Goal: Task Accomplishment & Management: Use online tool/utility

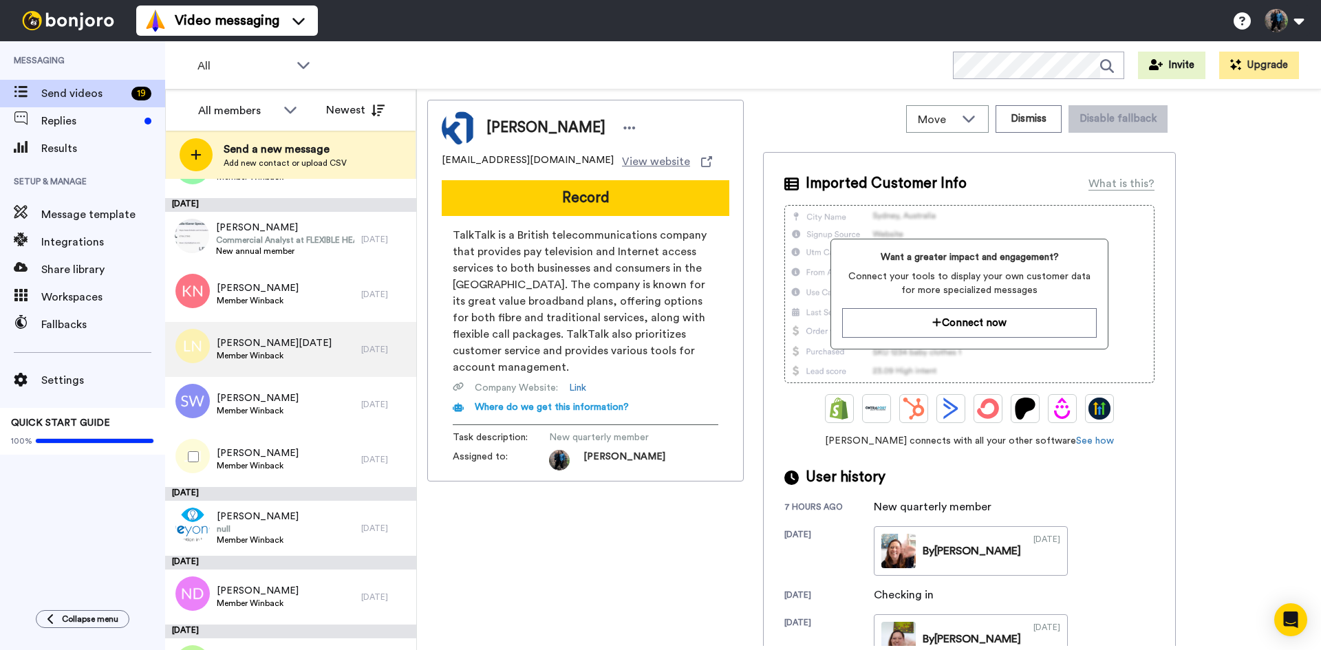
scroll to position [423, 0]
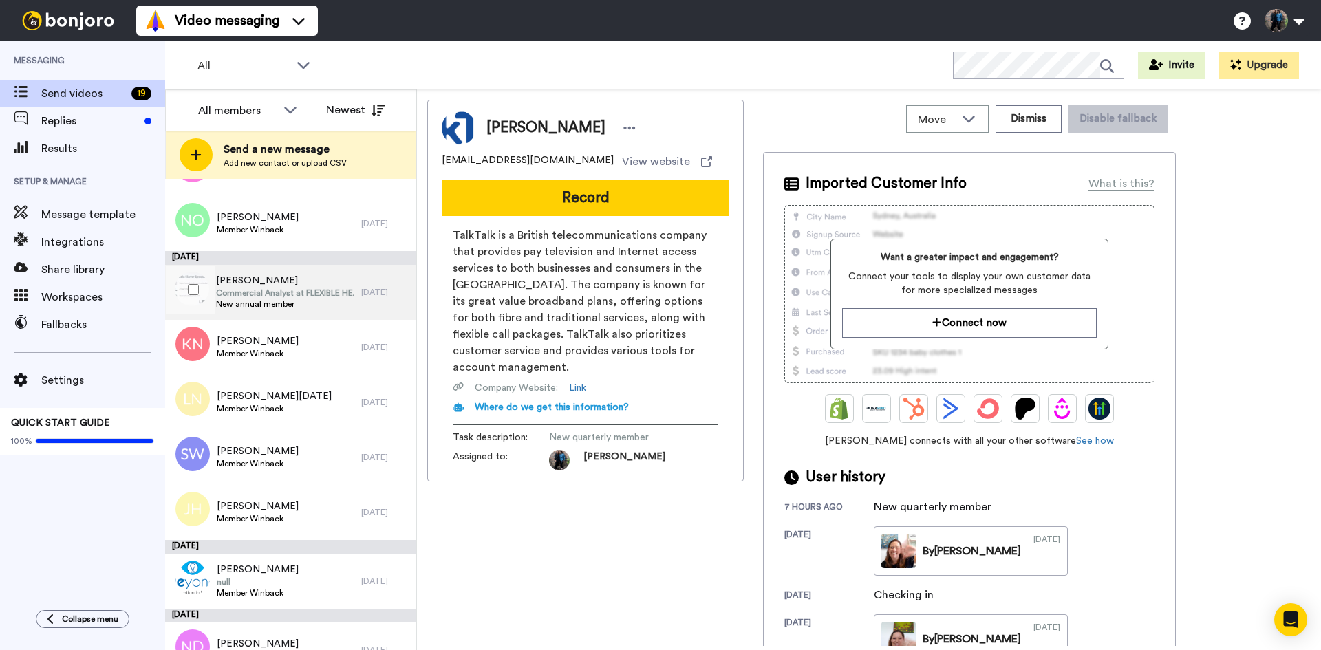
click at [272, 293] on span "Commercial Analyst at FLEXIBLE HEAT PUMP" at bounding box center [285, 293] width 138 height 11
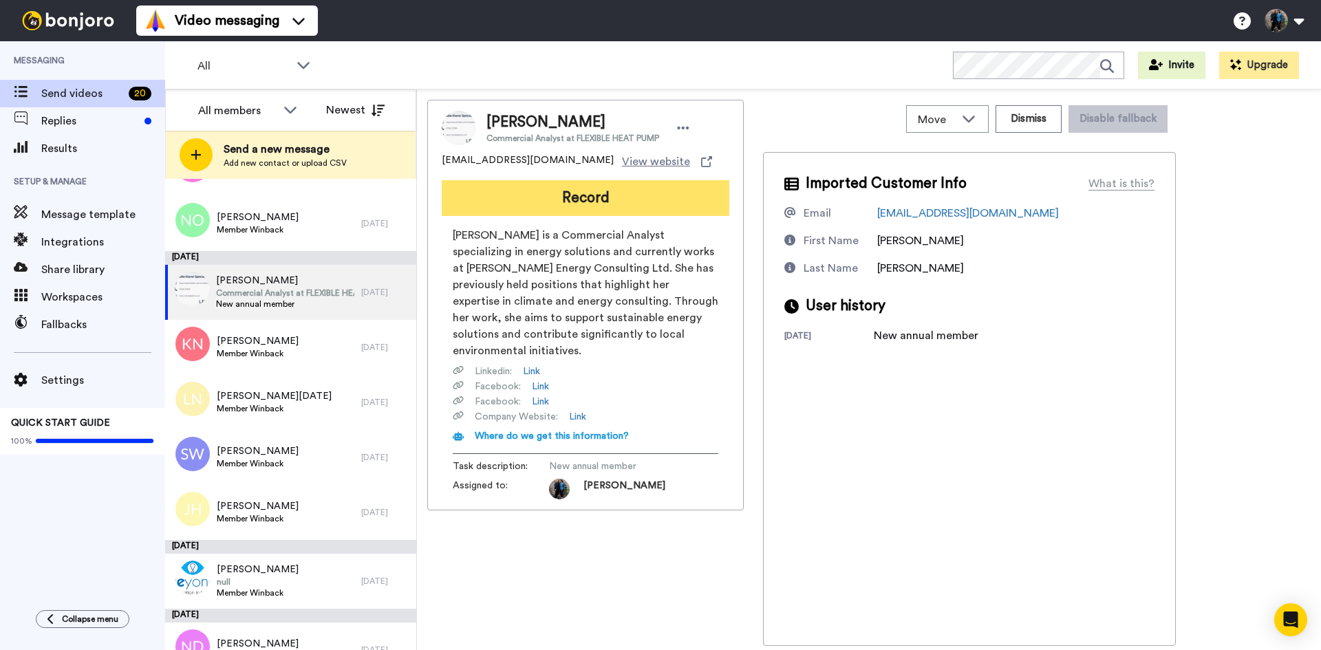
click at [577, 194] on button "Record" at bounding box center [586, 198] width 288 height 36
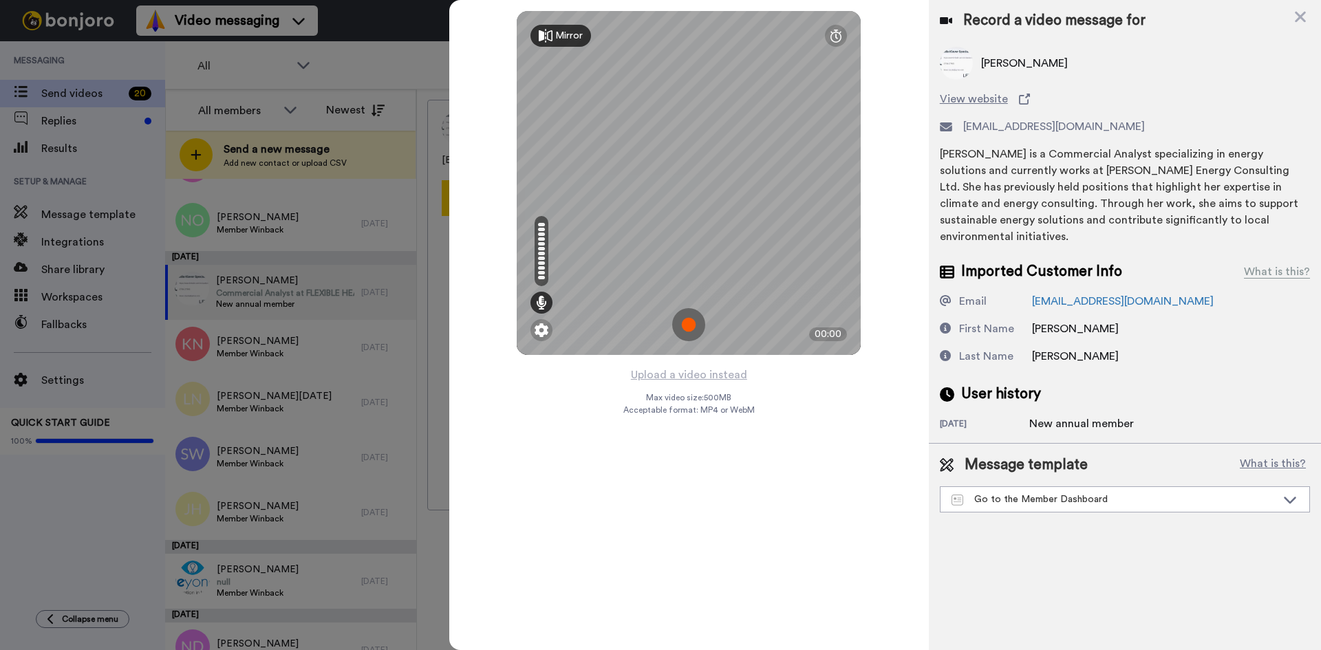
click at [687, 318] on img at bounding box center [688, 324] width 33 height 33
click at [685, 319] on img at bounding box center [688, 324] width 33 height 33
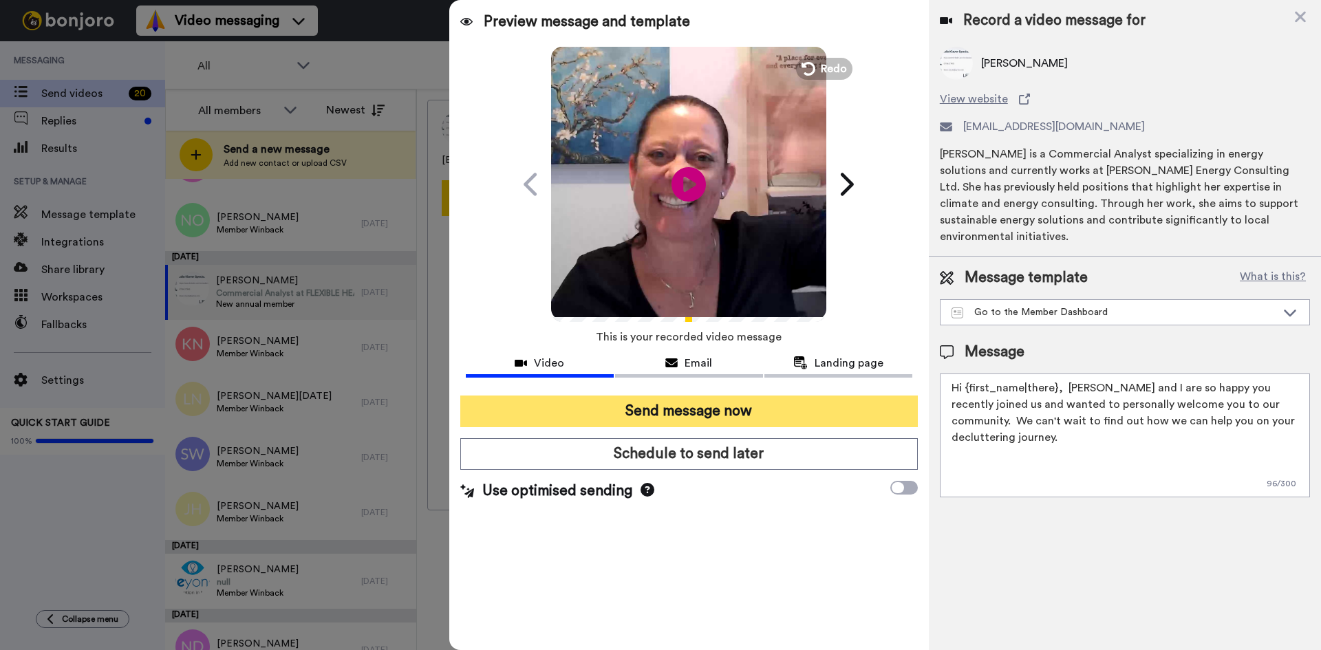
click at [712, 400] on button "Send message now" at bounding box center [689, 412] width 458 height 32
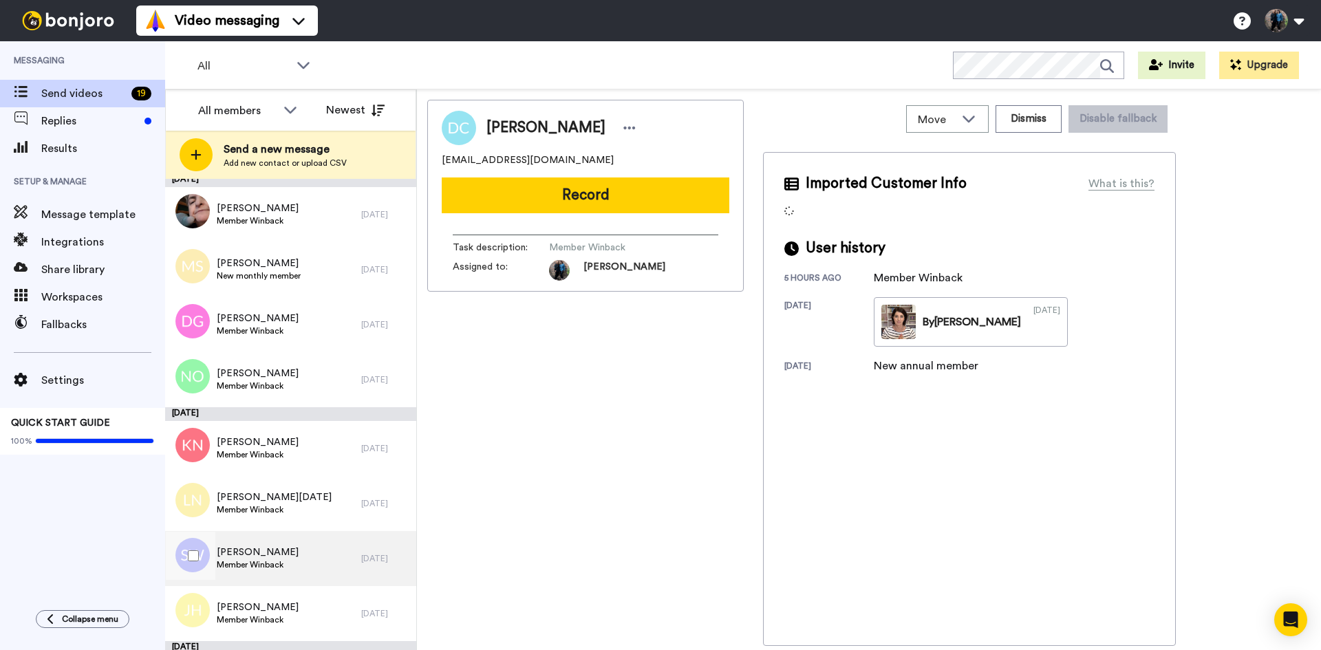
scroll to position [286, 0]
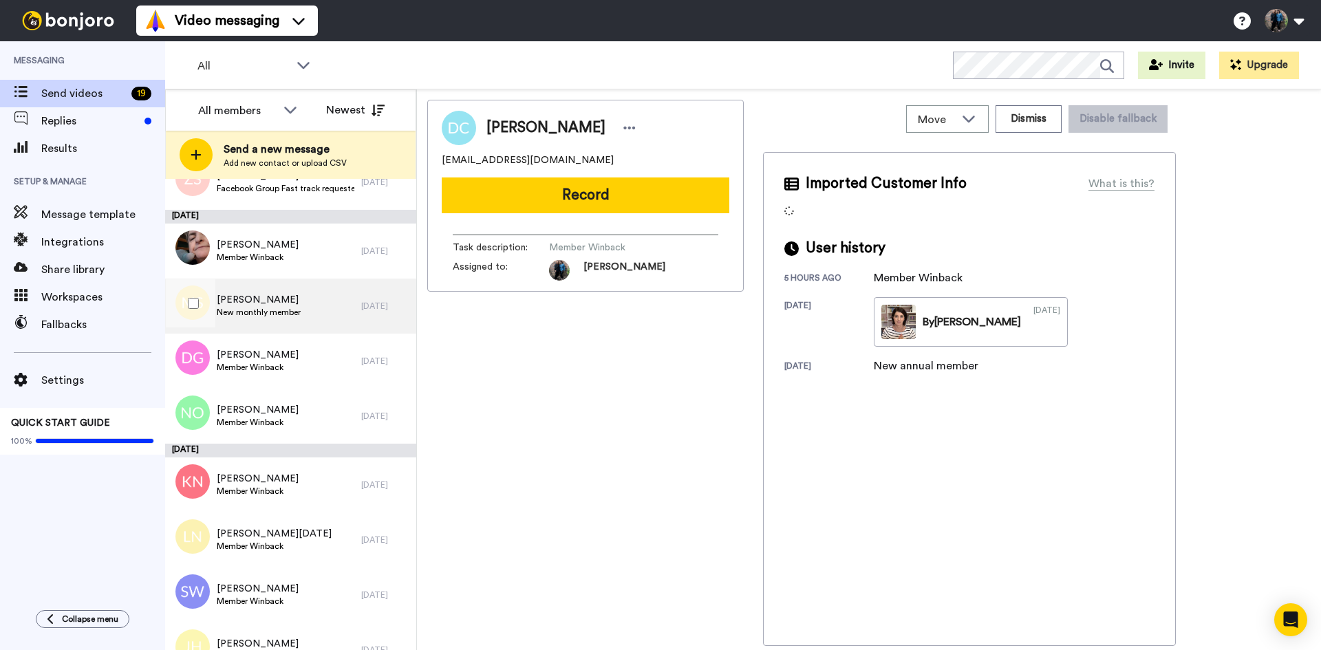
click at [299, 310] on span "New monthly member" at bounding box center [259, 312] width 84 height 11
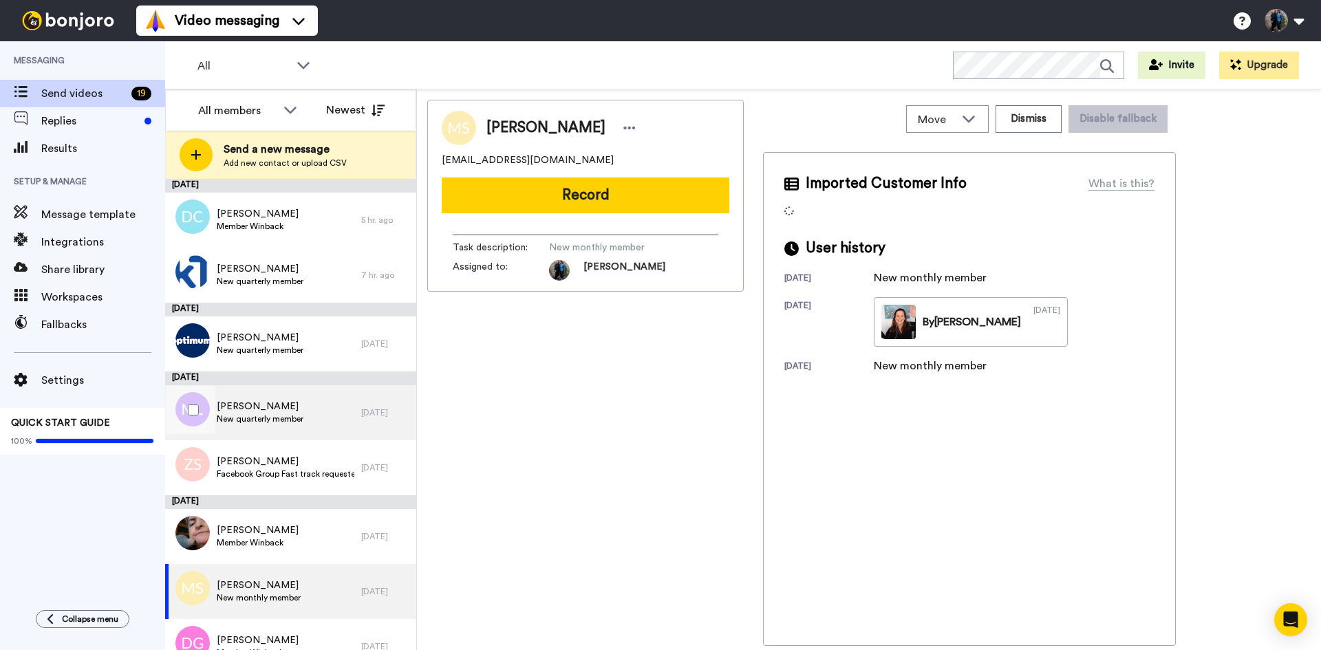
click at [280, 405] on span "[PERSON_NAME]" at bounding box center [260, 407] width 87 height 14
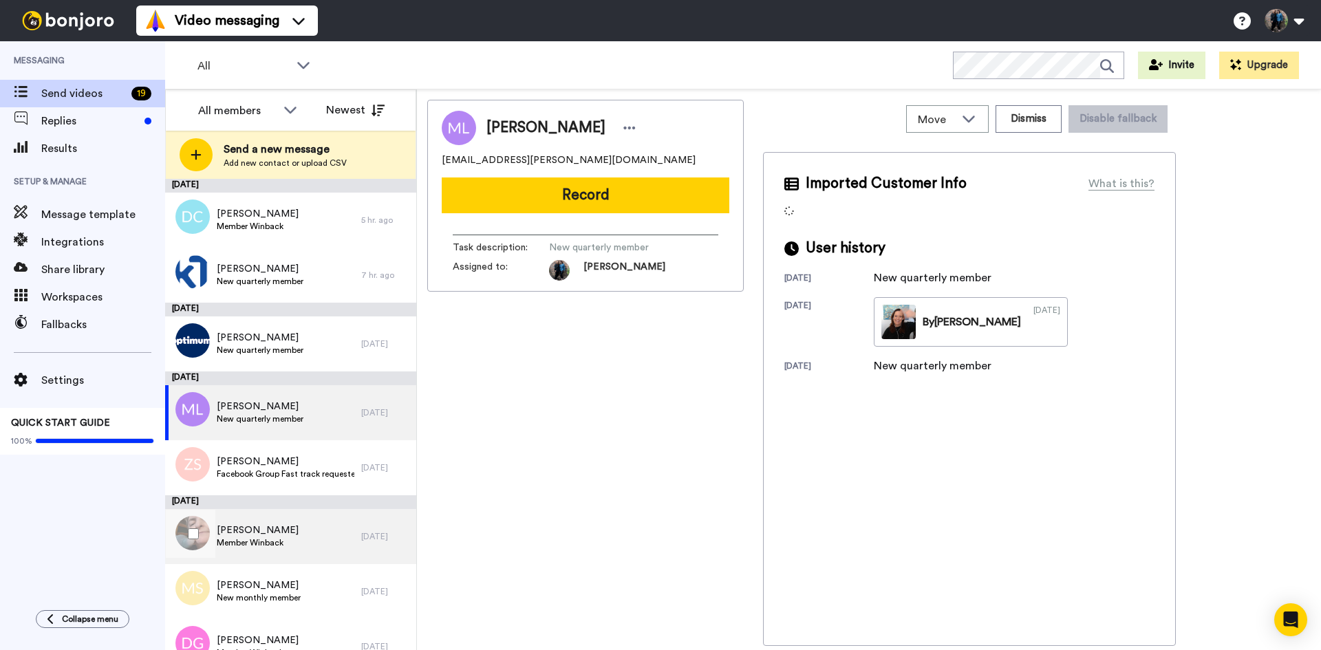
click at [263, 531] on span "[PERSON_NAME]" at bounding box center [258, 531] width 82 height 14
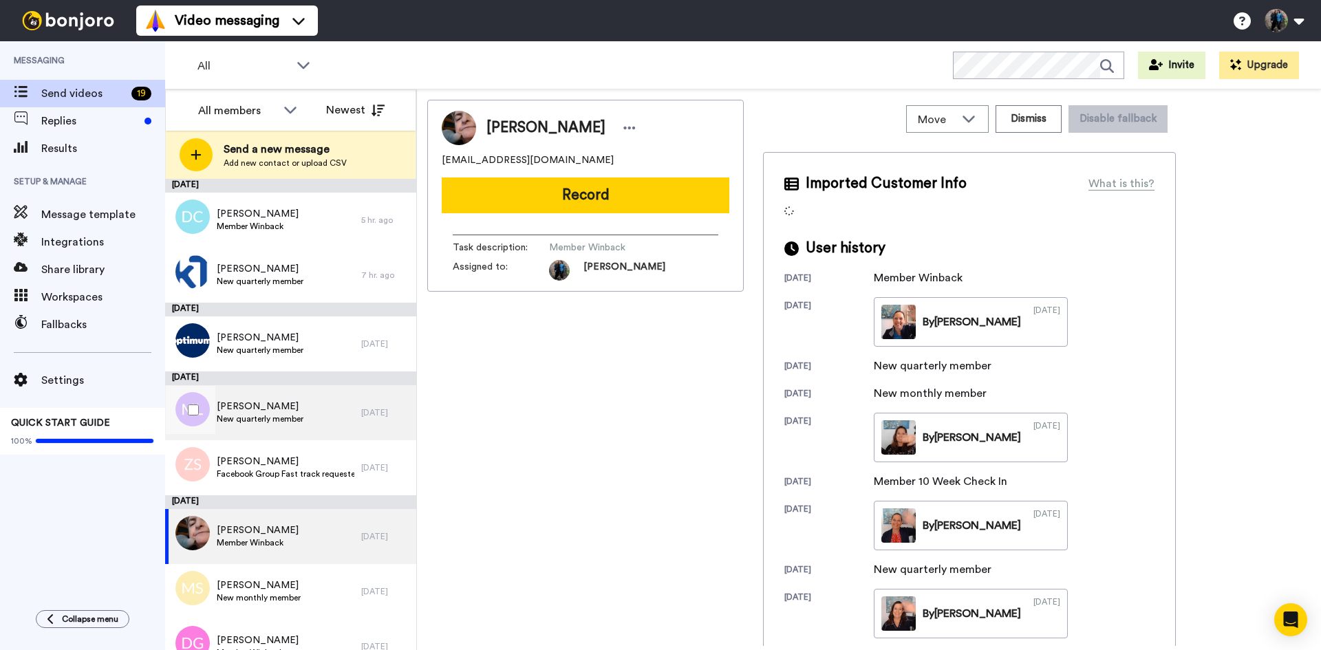
click at [281, 421] on span "New quarterly member" at bounding box center [260, 418] width 87 height 11
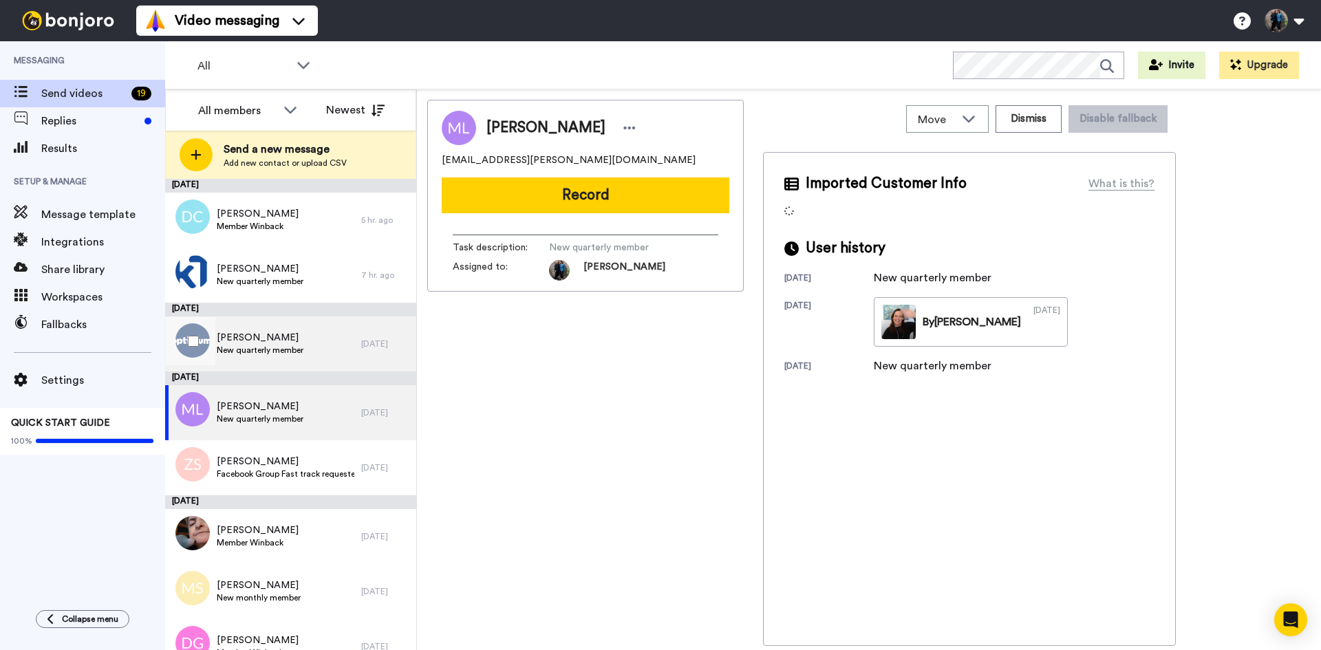
click at [286, 337] on span "[PERSON_NAME]" at bounding box center [260, 338] width 87 height 14
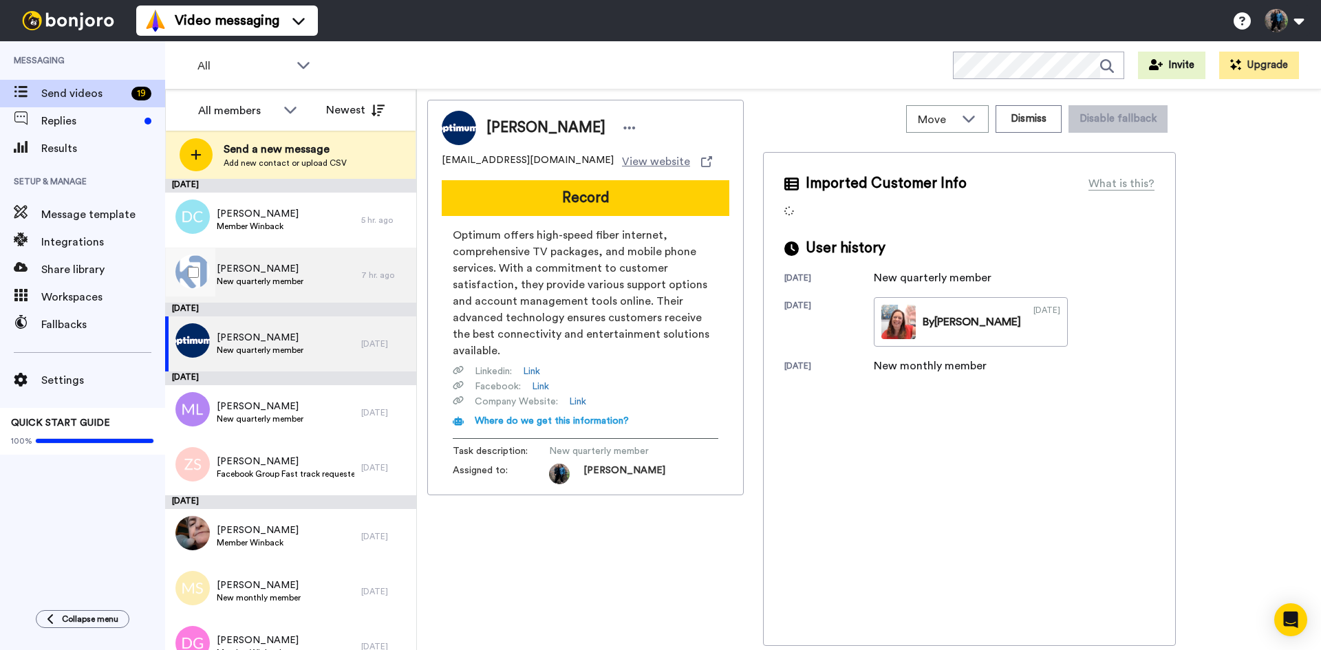
click at [288, 265] on span "[PERSON_NAME]" at bounding box center [260, 269] width 87 height 14
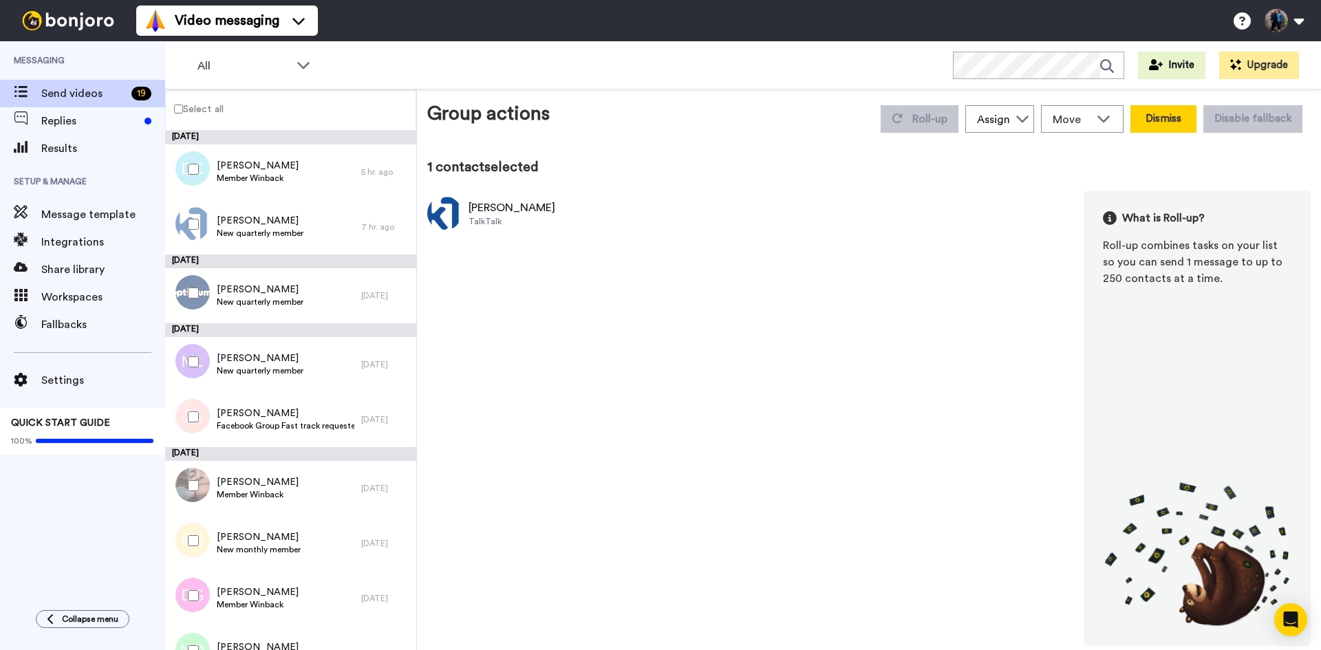
click at [1153, 109] on button "Dismiss" at bounding box center [1163, 119] width 66 height 28
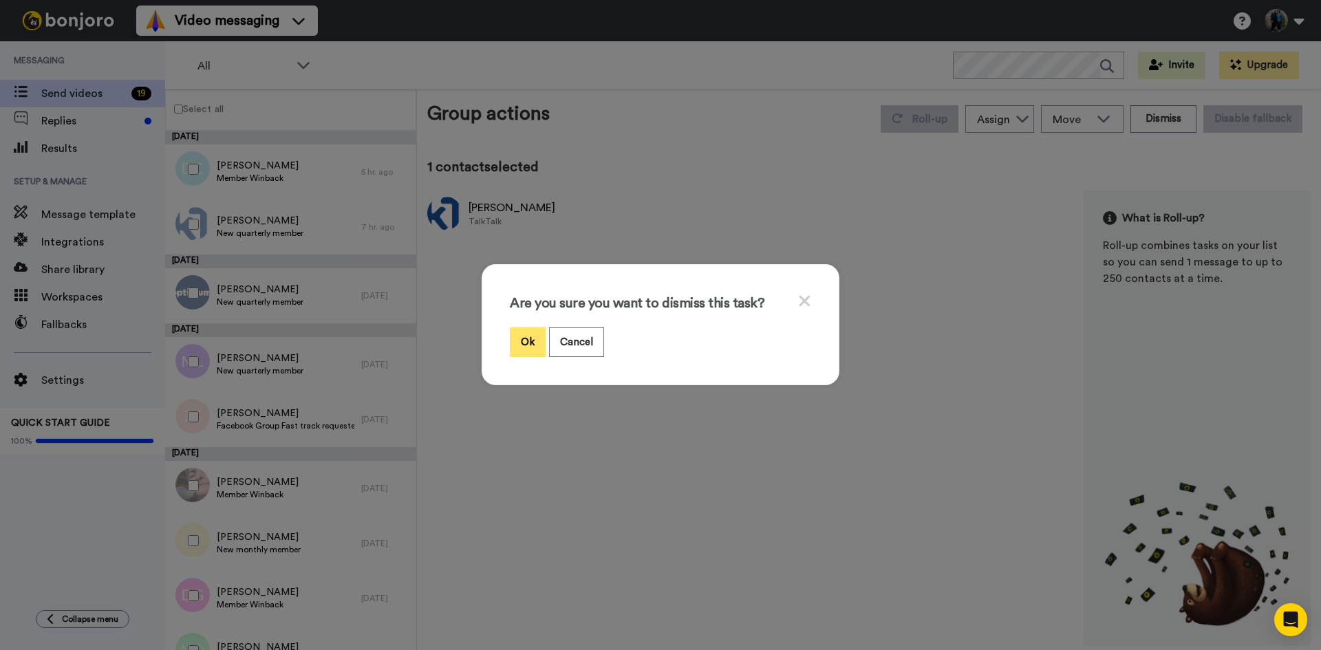
click at [510, 336] on button "Ok" at bounding box center [528, 342] width 36 height 30
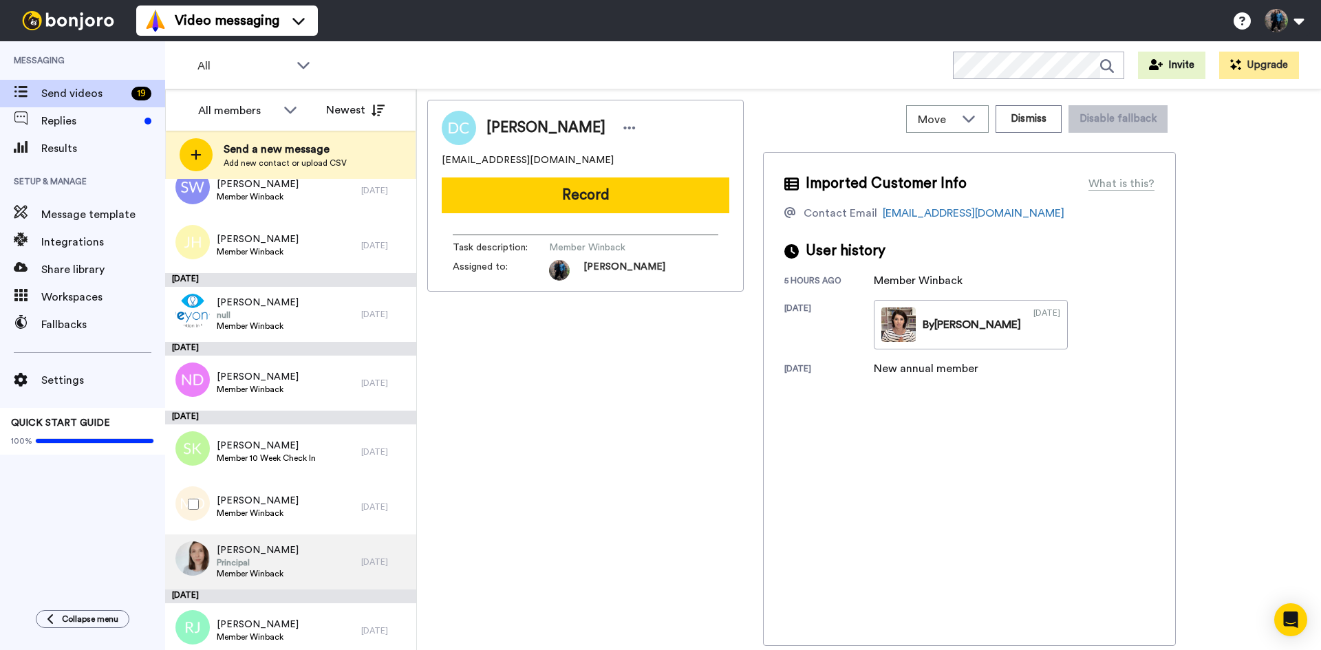
scroll to position [643, 0]
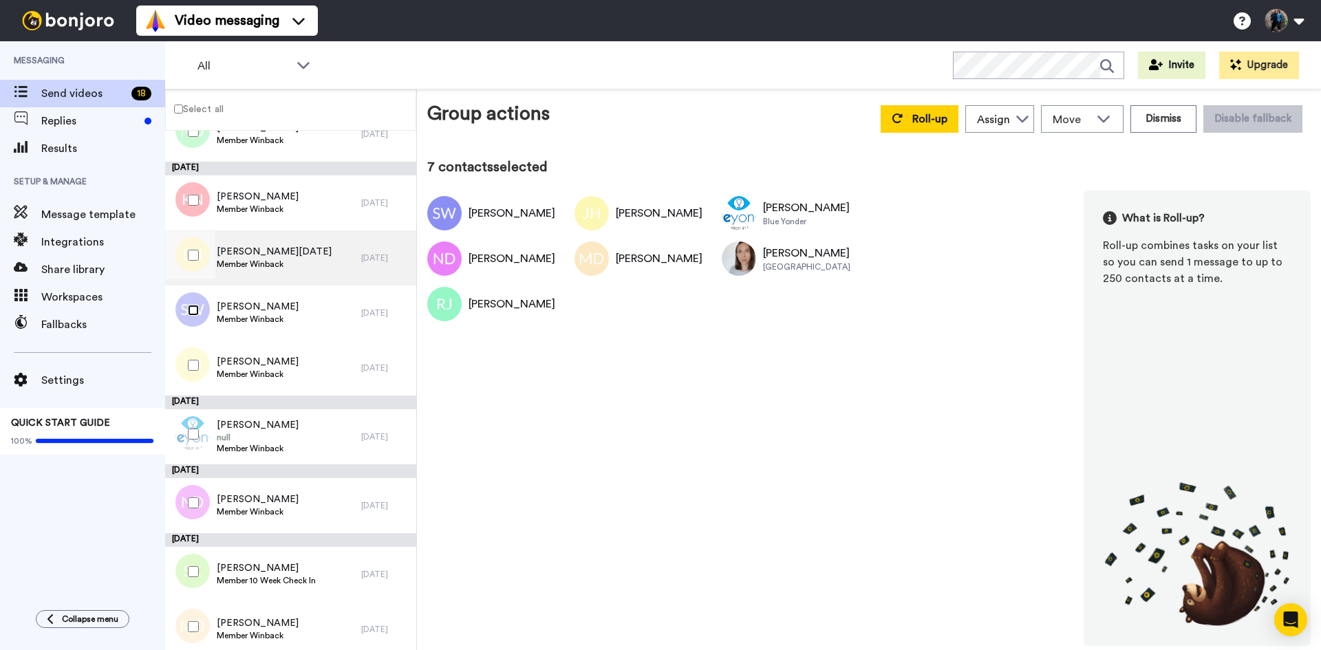
scroll to position [458, 0]
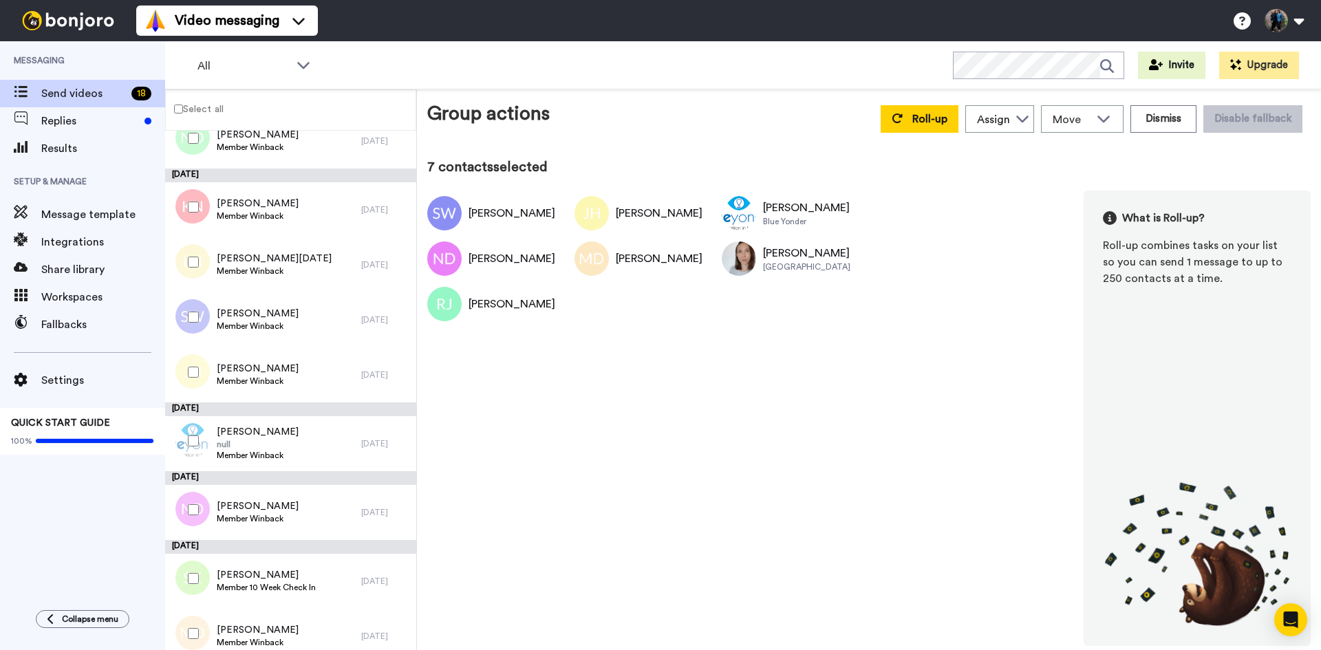
click at [187, 258] on div at bounding box center [191, 262] width 50 height 48
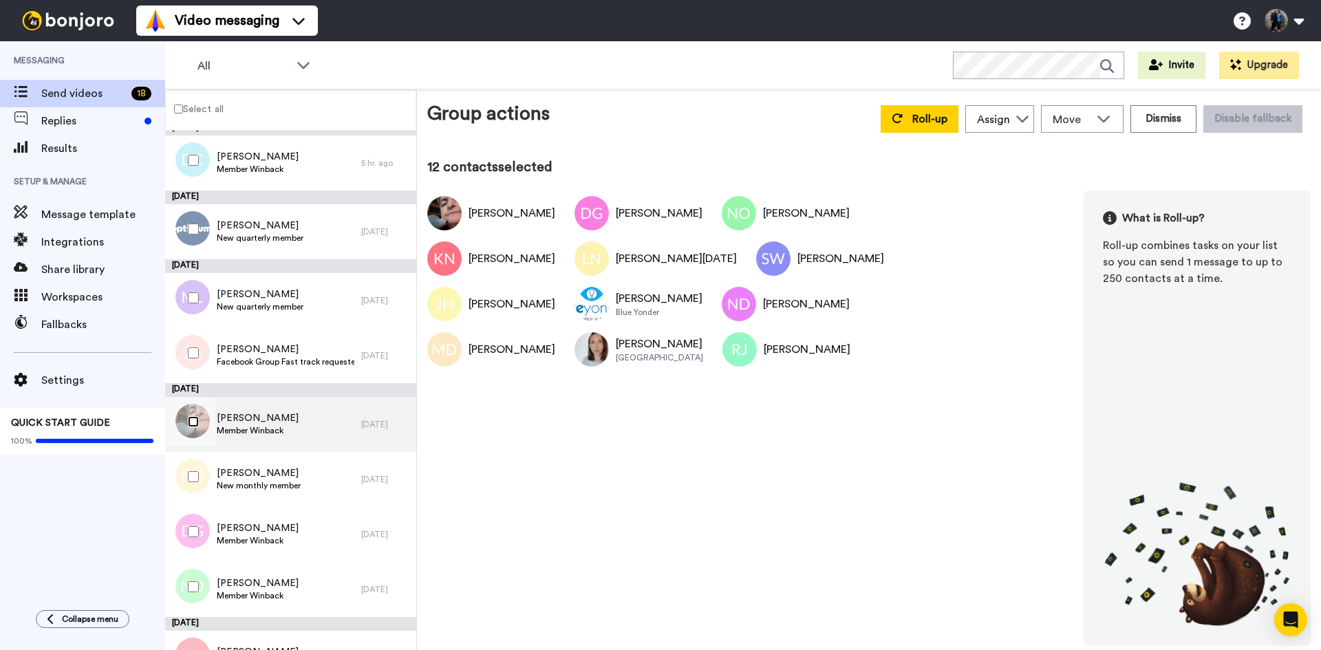
scroll to position [0, 0]
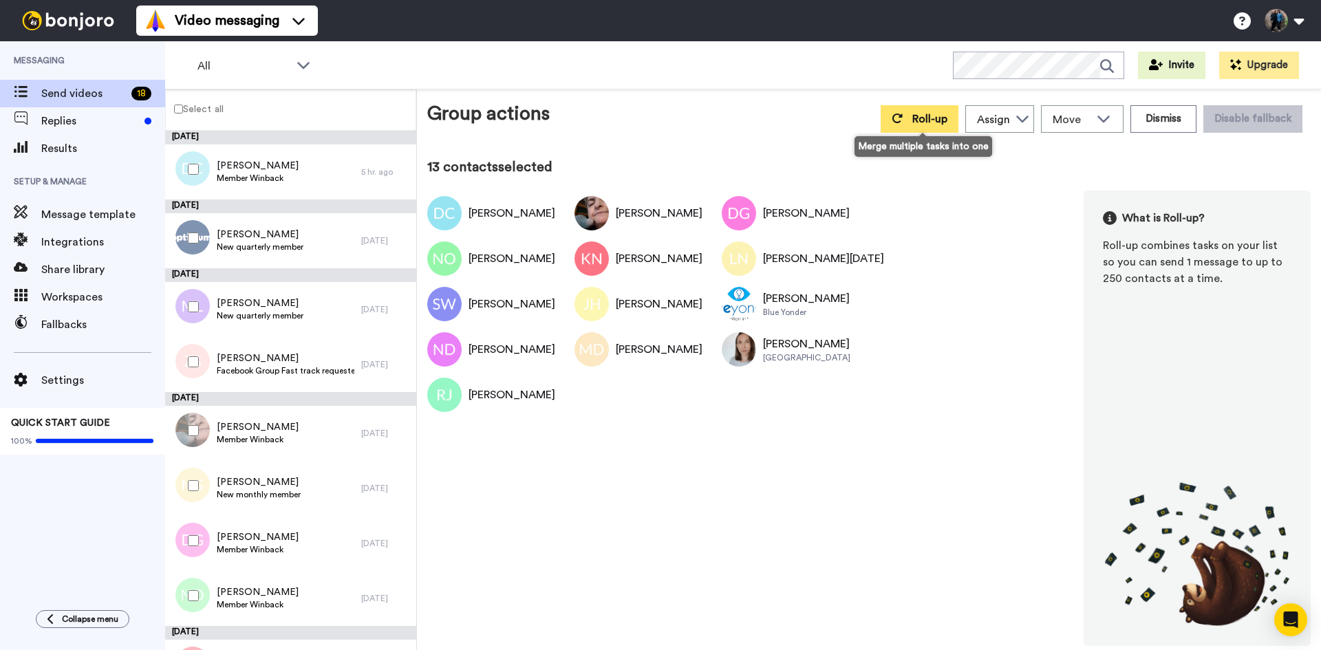
click at [946, 116] on span "Roll-up" at bounding box center [929, 119] width 35 height 11
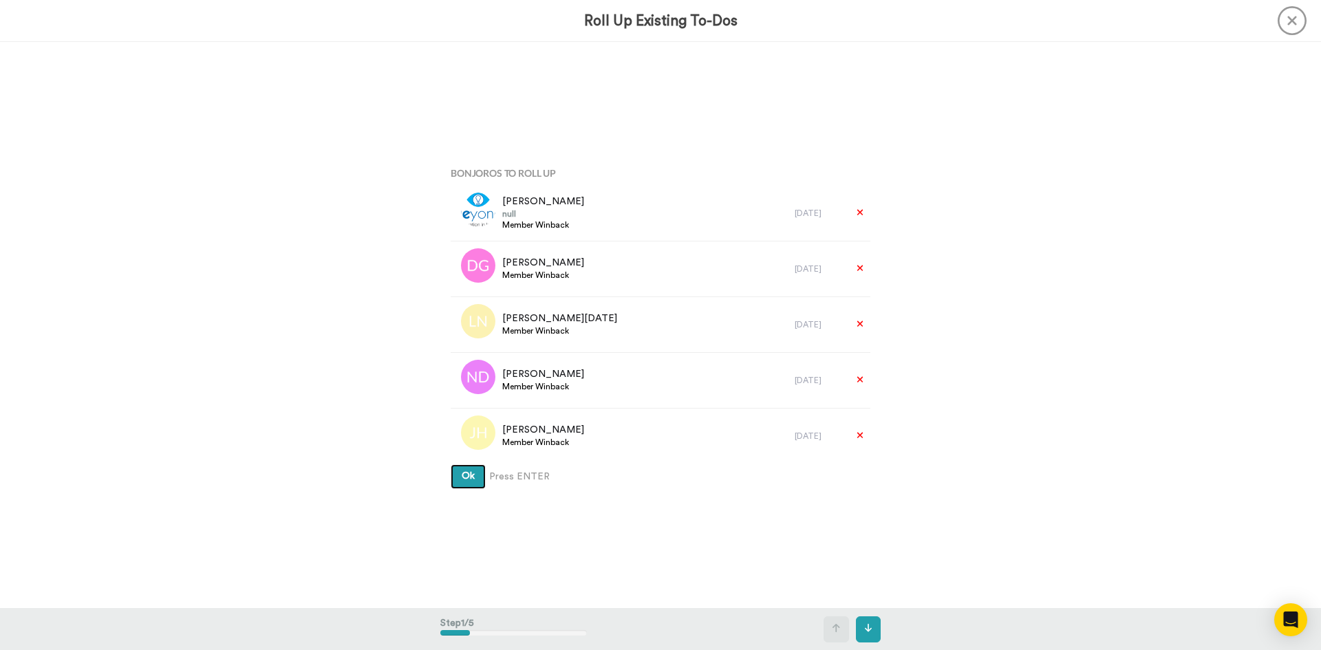
drag, startPoint x: 460, startPoint y: 477, endPoint x: 203, endPoint y: 449, distance: 258.2
click at [207, 451] on div "Bonjoros To Roll Up [PERSON_NAME] null Member Winback [DATE] [PERSON_NAME] Memb…" at bounding box center [660, 325] width 1321 height 566
click at [1294, 22] on icon at bounding box center [1292, 20] width 29 height 29
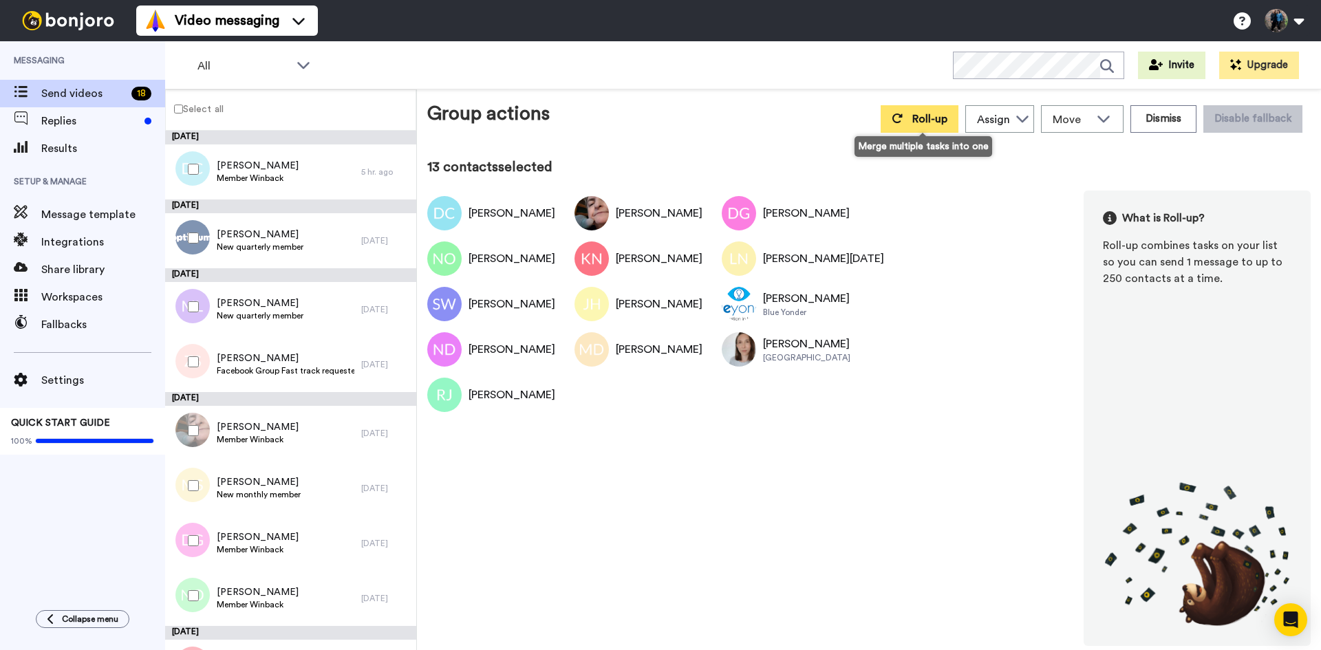
click at [921, 120] on span "Roll-up" at bounding box center [929, 119] width 35 height 11
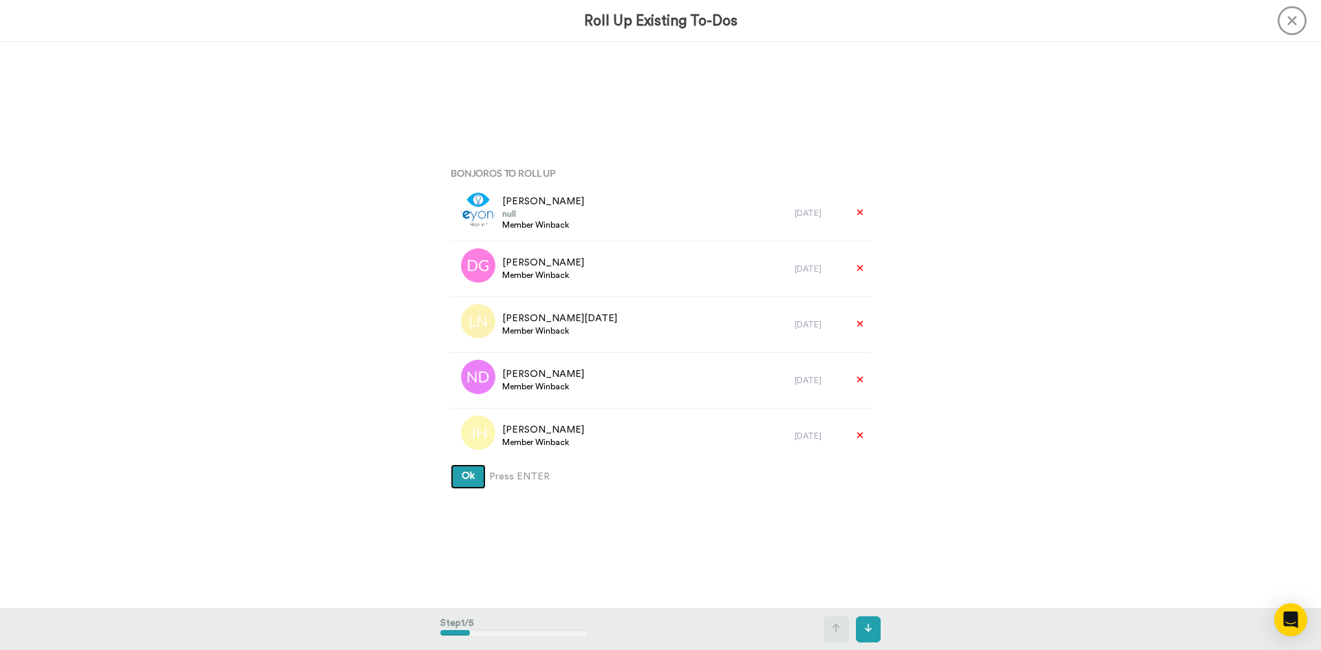
click at [464, 474] on span "Ok" at bounding box center [468, 476] width 13 height 10
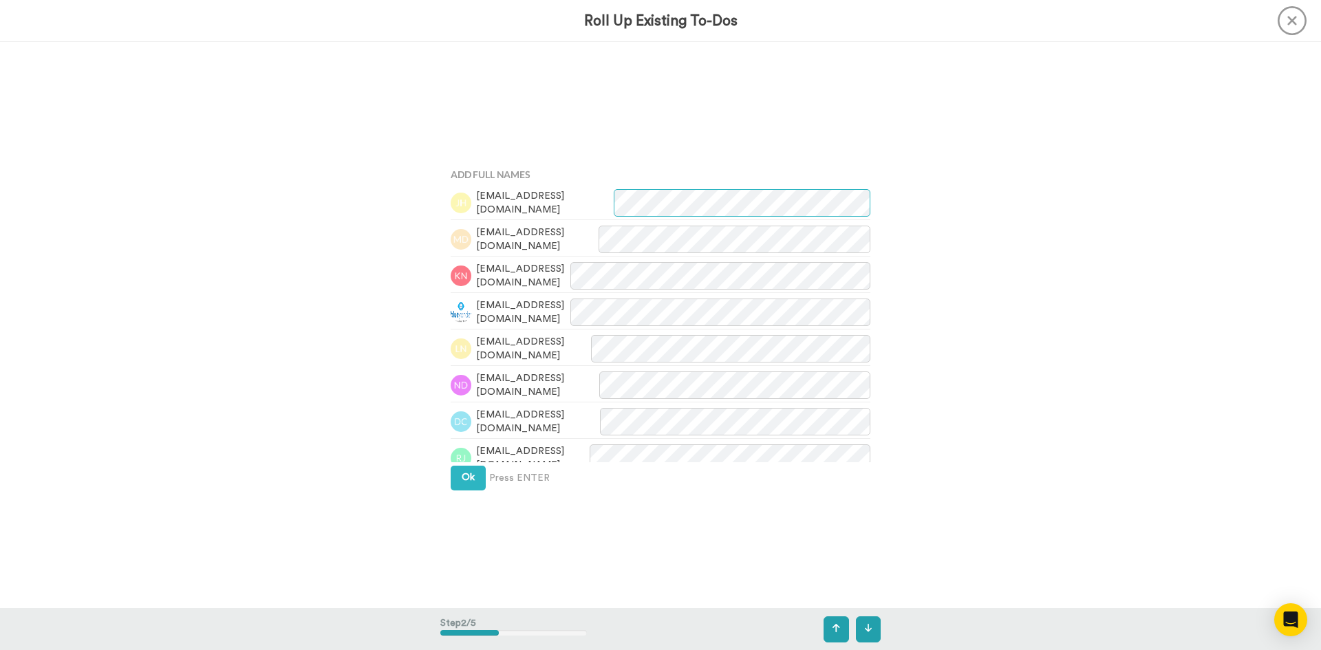
scroll to position [566, 0]
click at [455, 477] on button "Ok" at bounding box center [468, 476] width 35 height 25
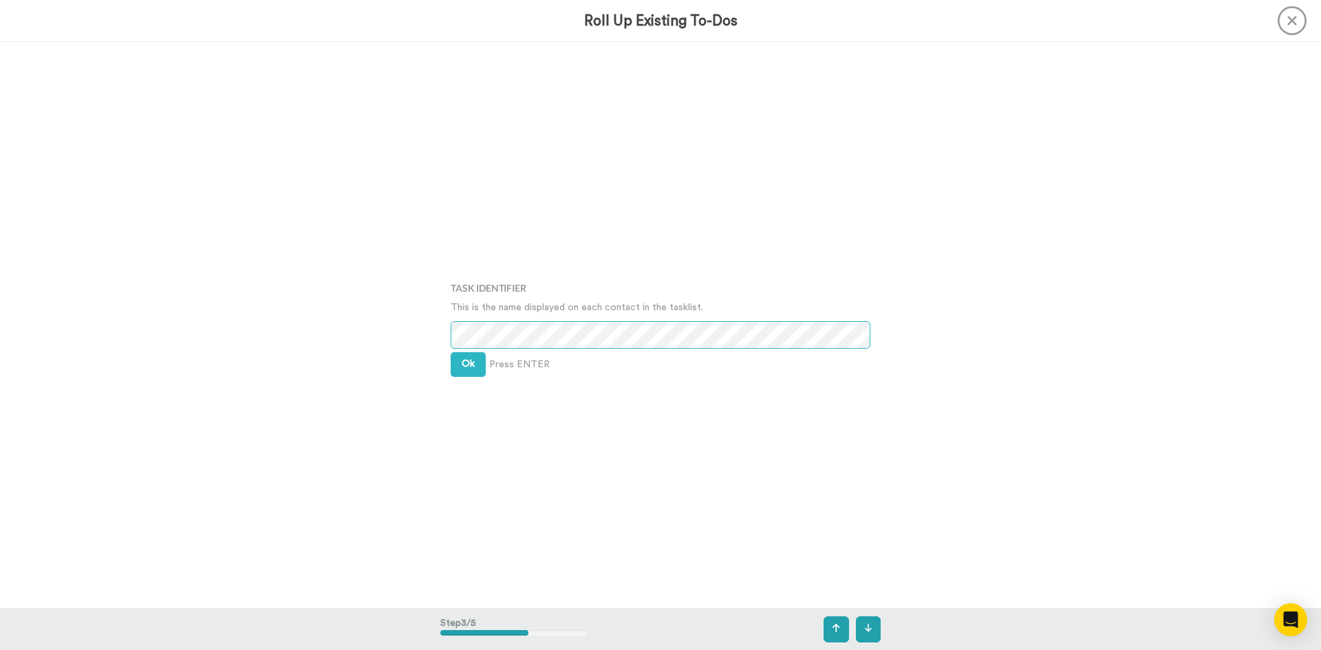
scroll to position [1132, 0]
click at [469, 361] on span "Ok" at bounding box center [468, 363] width 13 height 10
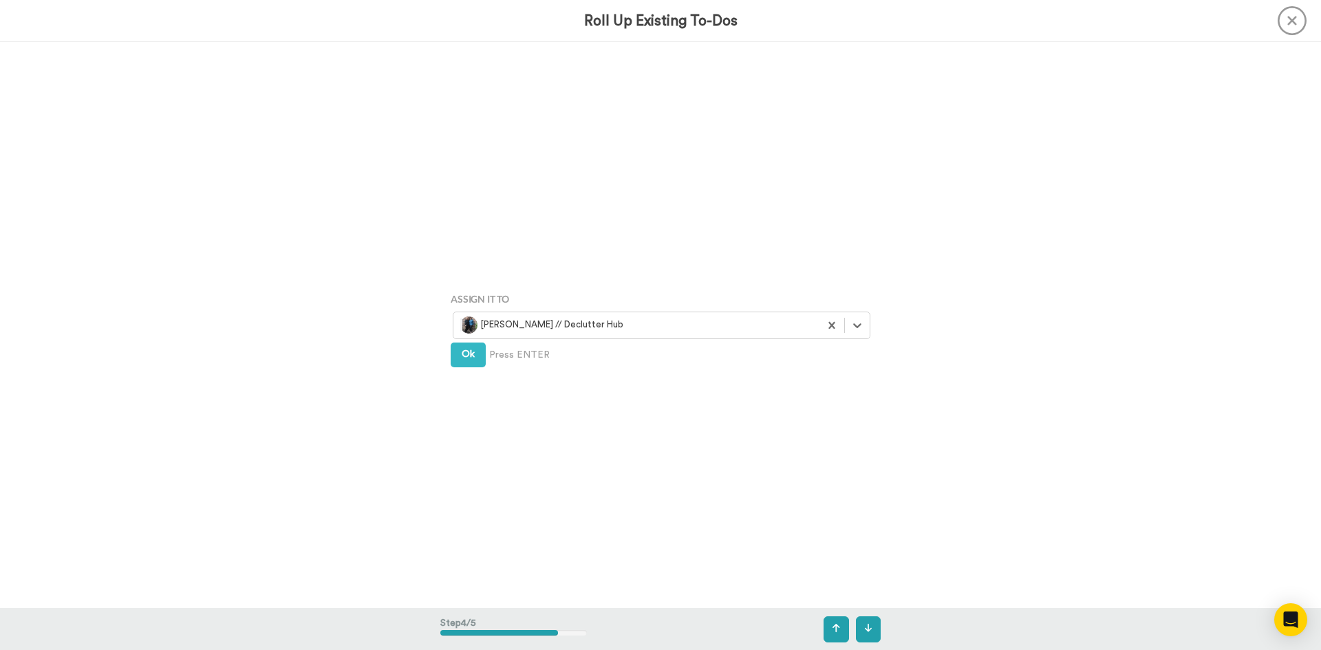
scroll to position [1699, 0]
click at [466, 348] on span "Ok" at bounding box center [468, 352] width 13 height 10
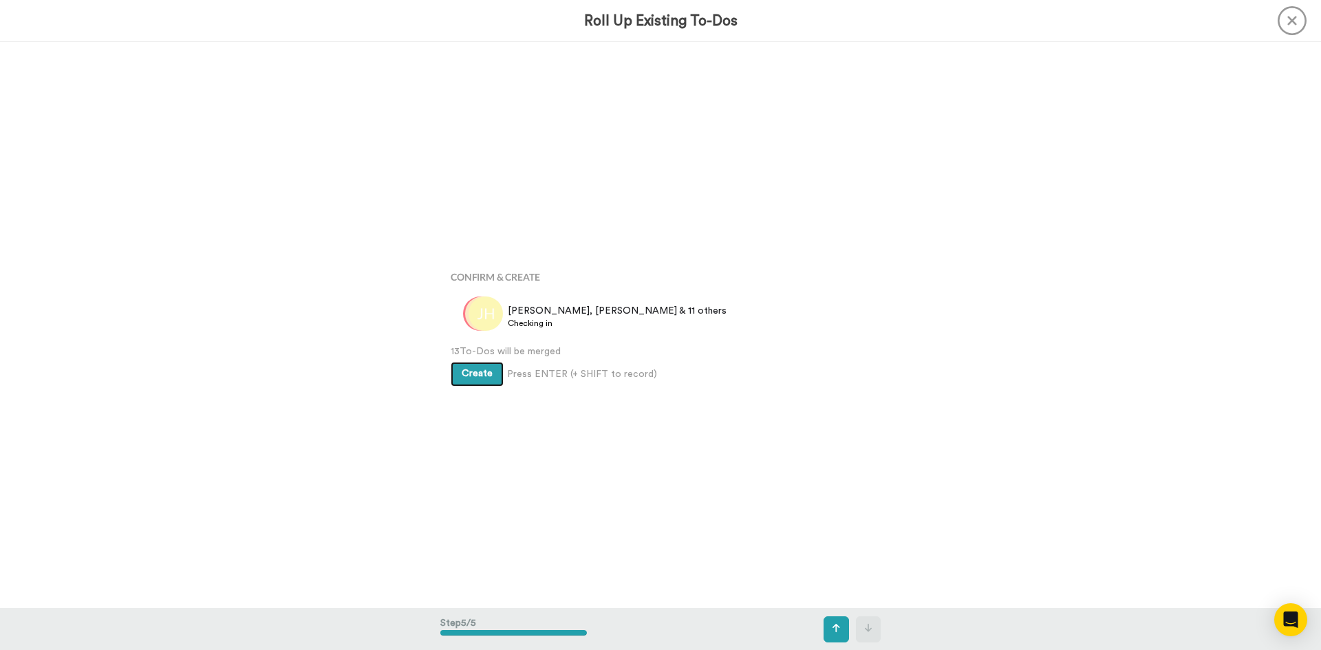
scroll to position [2265, 0]
click at [475, 376] on span "Create" at bounding box center [477, 373] width 31 height 10
